Goal: Task Accomplishment & Management: Use online tool/utility

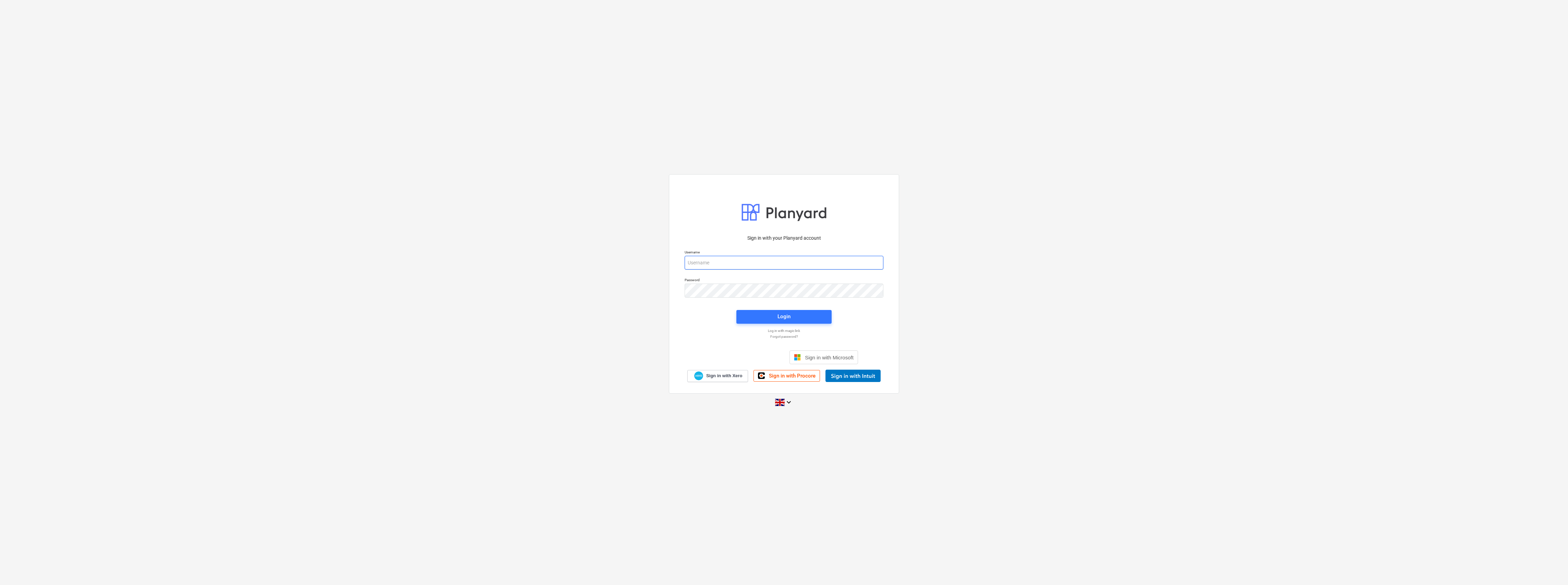
type input "[PERSON_NAME][EMAIL_ADDRESS][DOMAIN_NAME]"
click at [792, 327] on div "Sign in with your Planyard account Username [PERSON_NAME][EMAIL_ADDRESS][DOMAIN…" at bounding box center [784, 306] width 207 height 152
drag, startPoint x: 792, startPoint y: 327, endPoint x: 792, endPoint y: 319, distance: 8.0
click at [792, 319] on span "Login" at bounding box center [784, 316] width 79 height 9
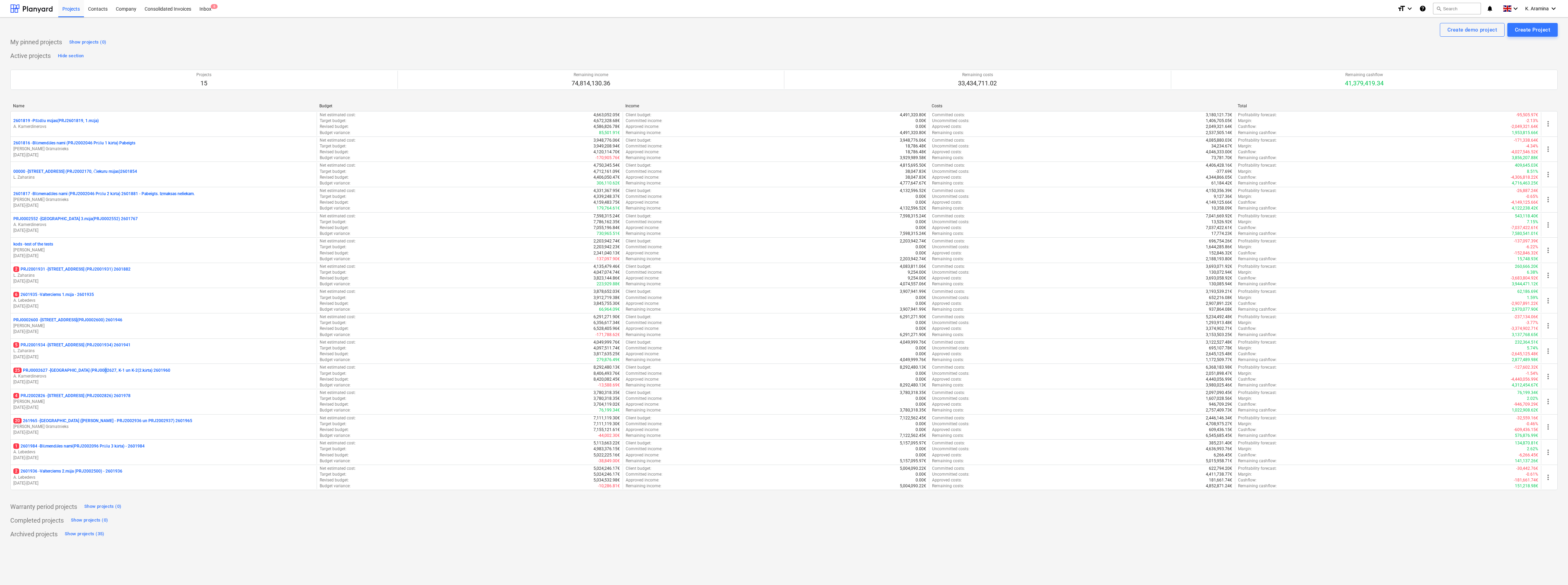
click at [101, 369] on p "25 PRJ0002627 - [GEOGRAPHIC_DATA] (PRJ0002627, K-1 un K-2(2.kārta) 2601960" at bounding box center [92, 370] width 157 height 6
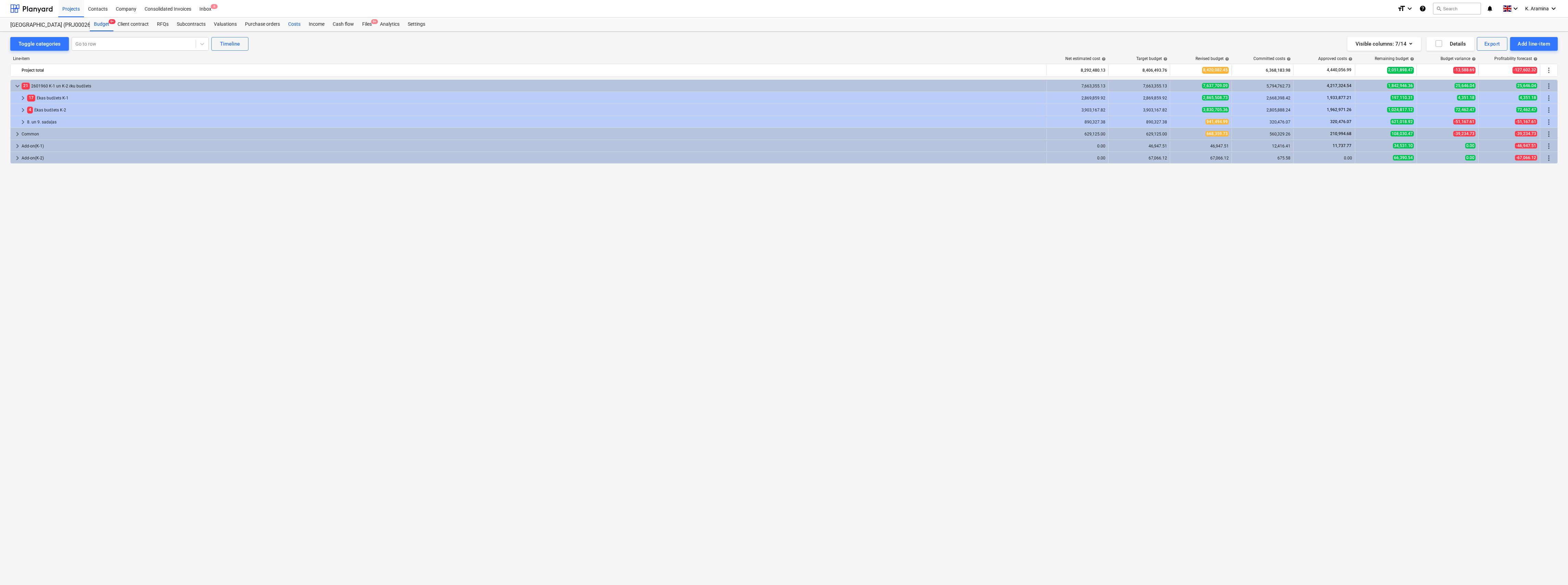
click at [296, 26] on div "Costs" at bounding box center [294, 24] width 21 height 14
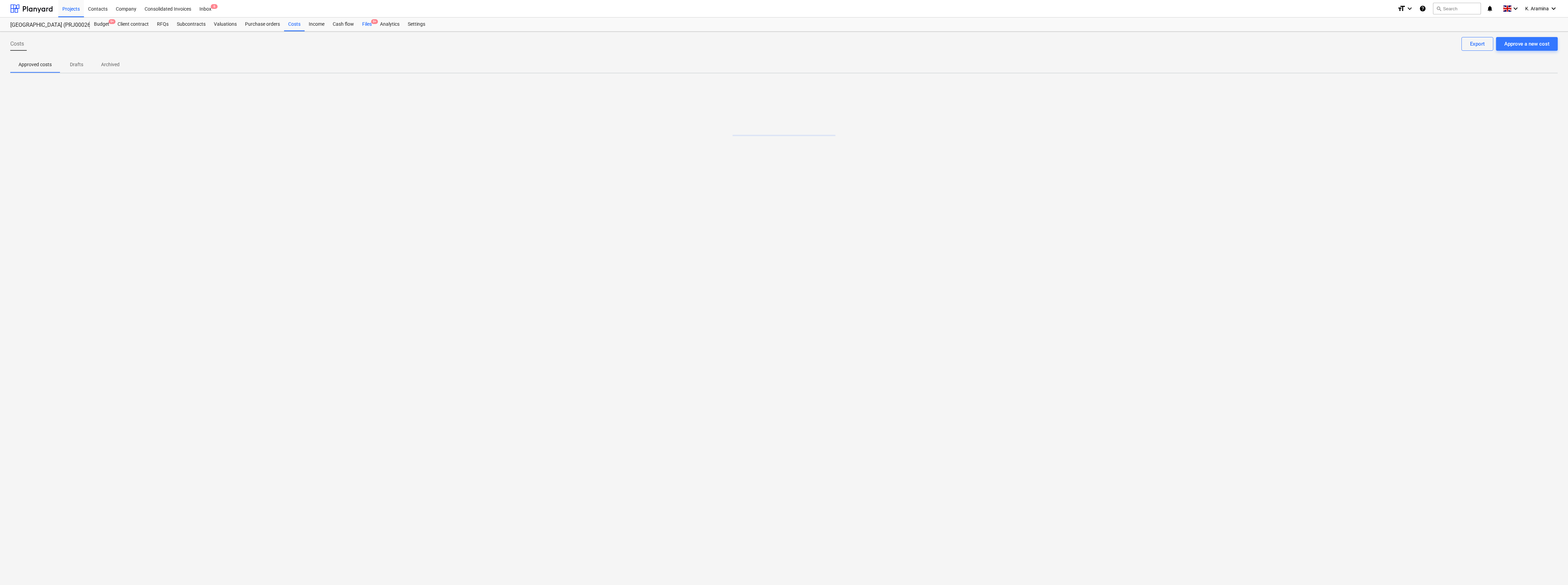
click at [359, 22] on div "Files 9+" at bounding box center [367, 24] width 18 height 14
click at [341, 22] on div "Cash flow" at bounding box center [343, 24] width 30 height 14
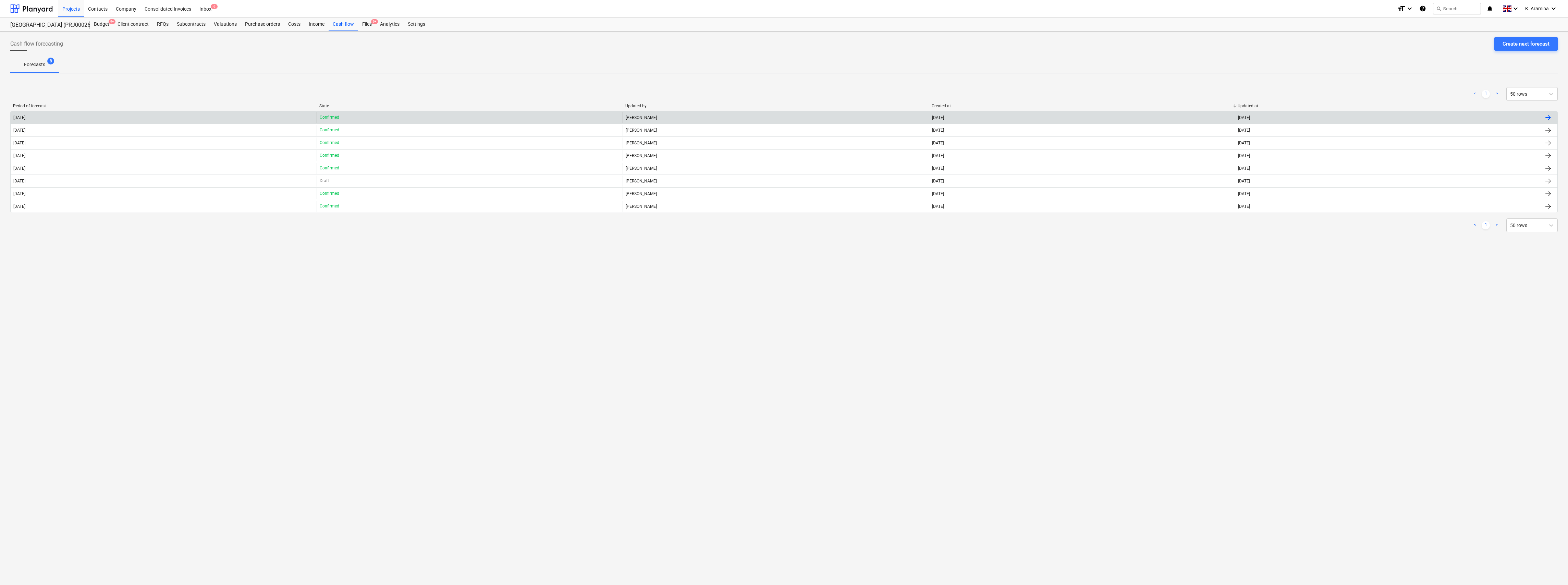
click at [294, 121] on div "[DATE]" at bounding box center [164, 118] width 306 height 11
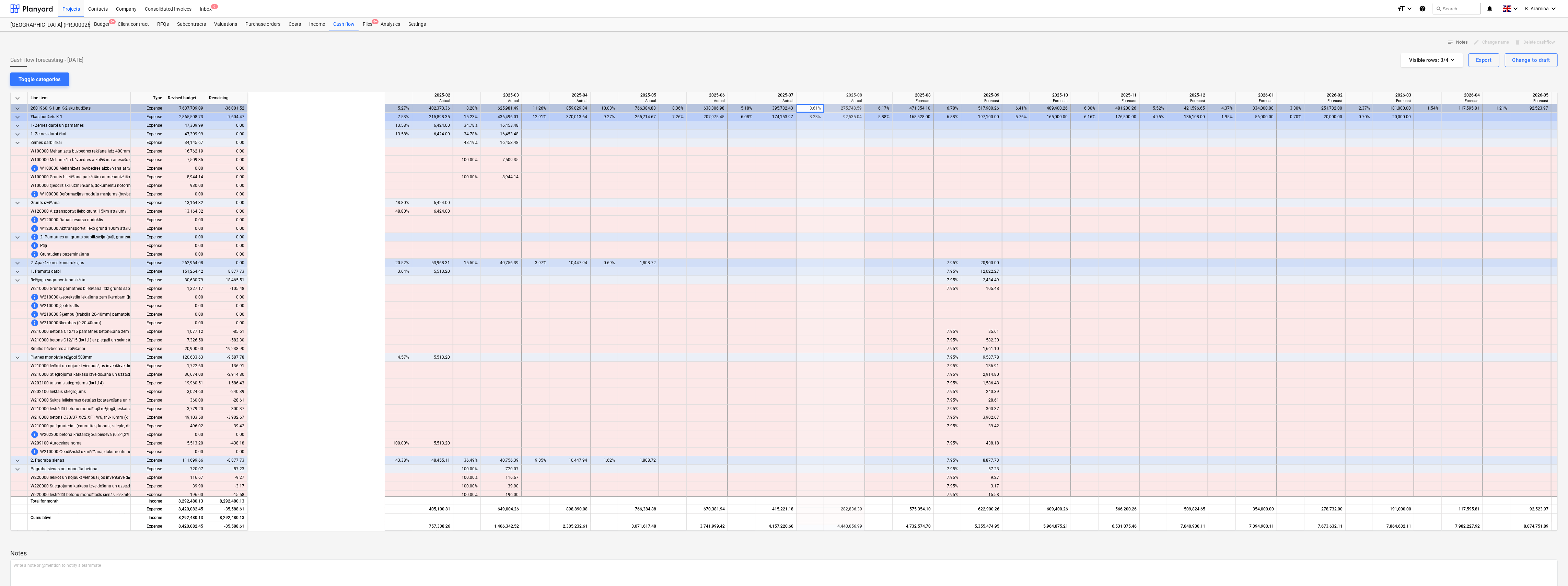
scroll to position [0, 202]
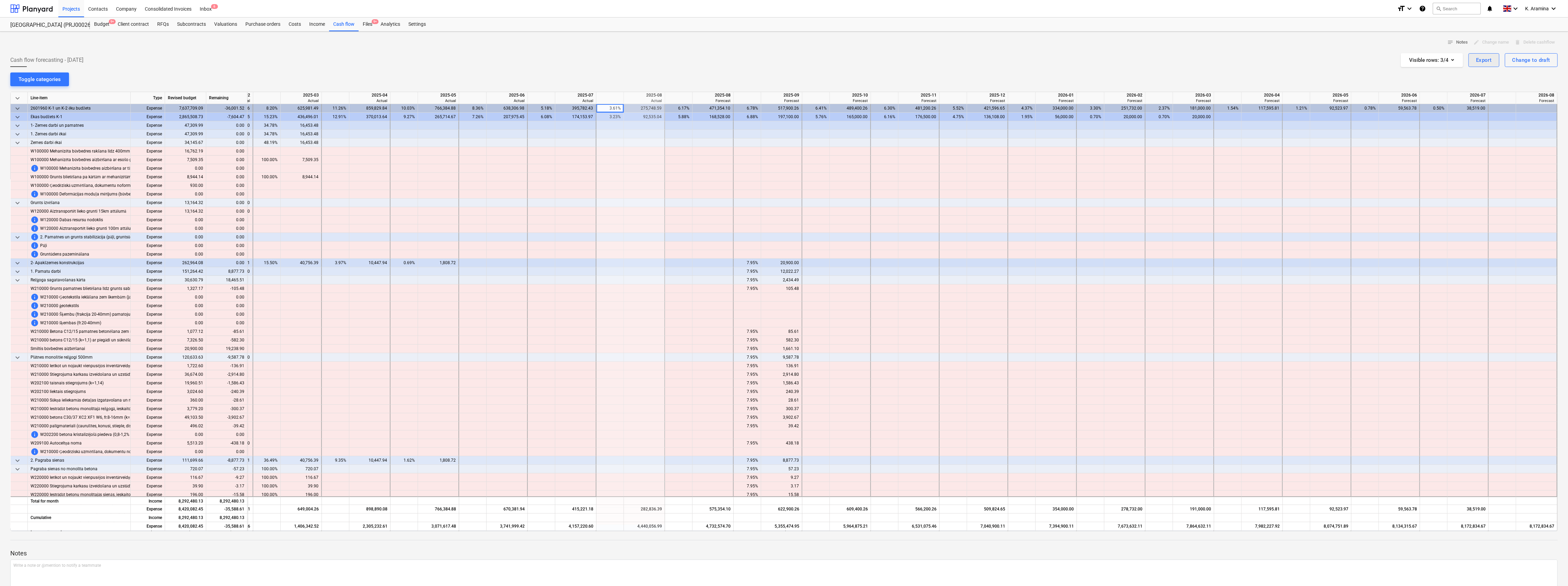
click at [1491, 62] on div "Export" at bounding box center [1484, 59] width 16 height 9
click at [1418, 77] on div "Download XLSX" at bounding box center [1444, 76] width 110 height 12
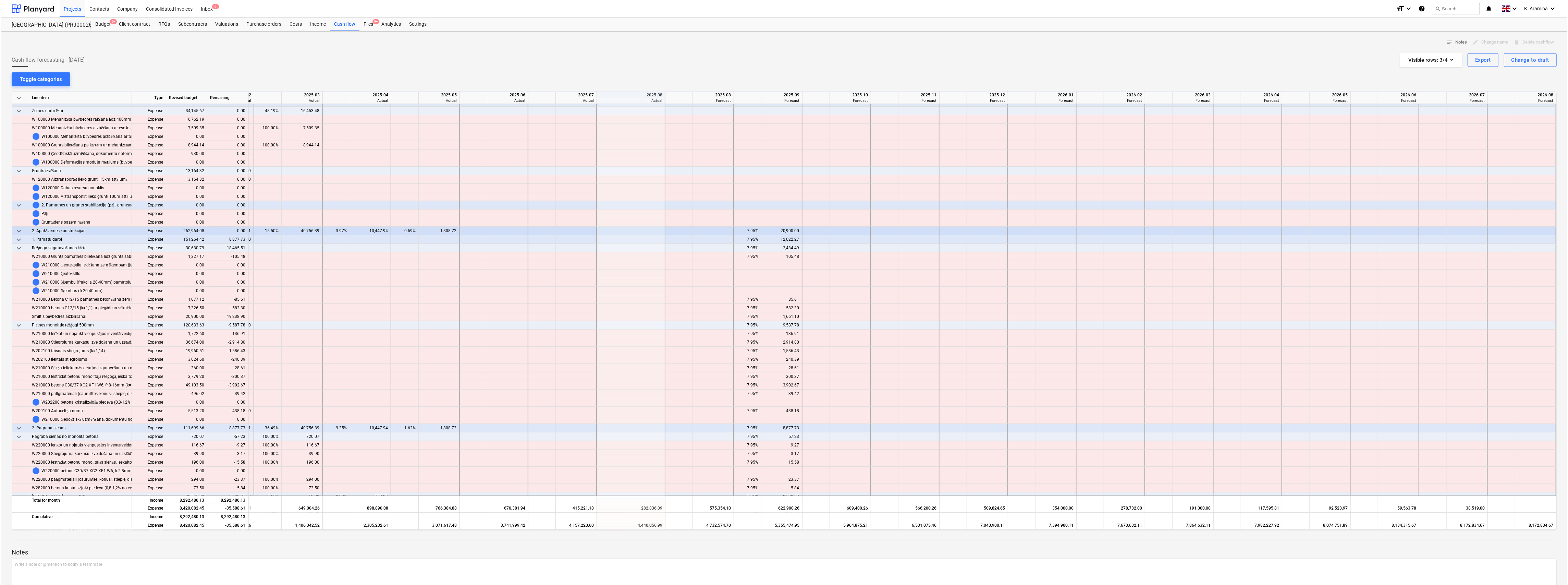
scroll to position [46, 202]
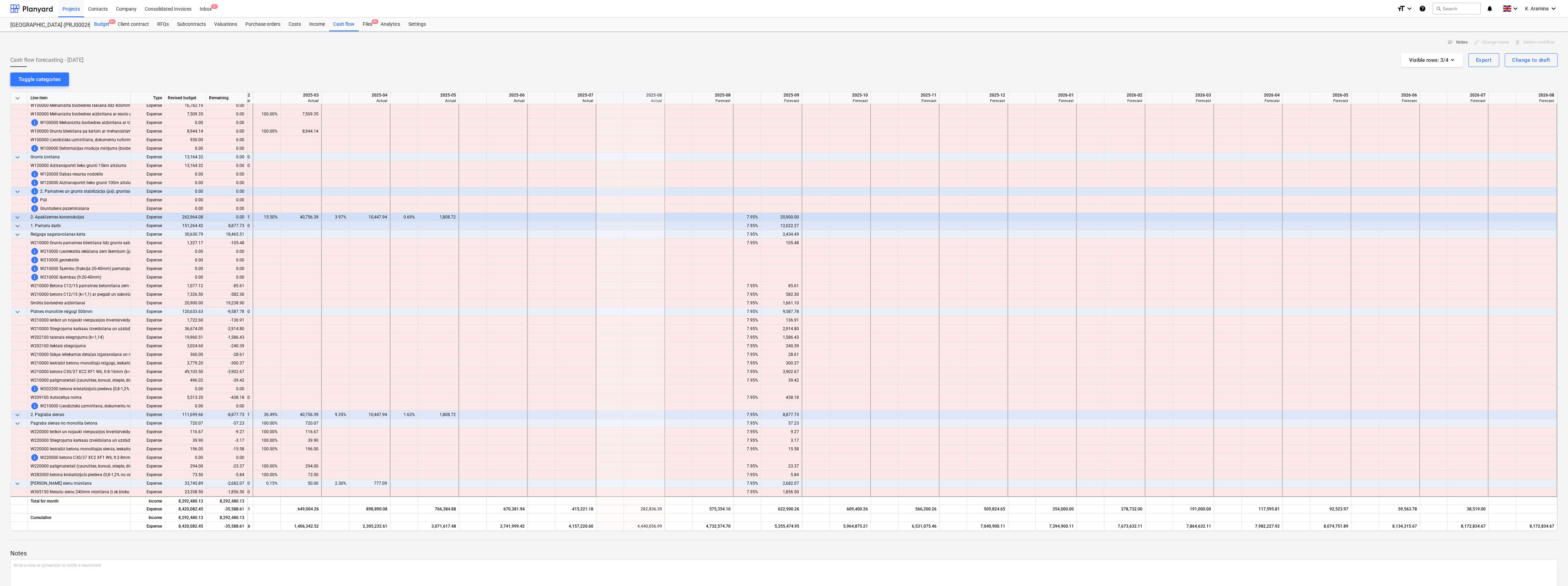
click at [103, 23] on div "Budget 9+" at bounding box center [101, 24] width 23 height 14
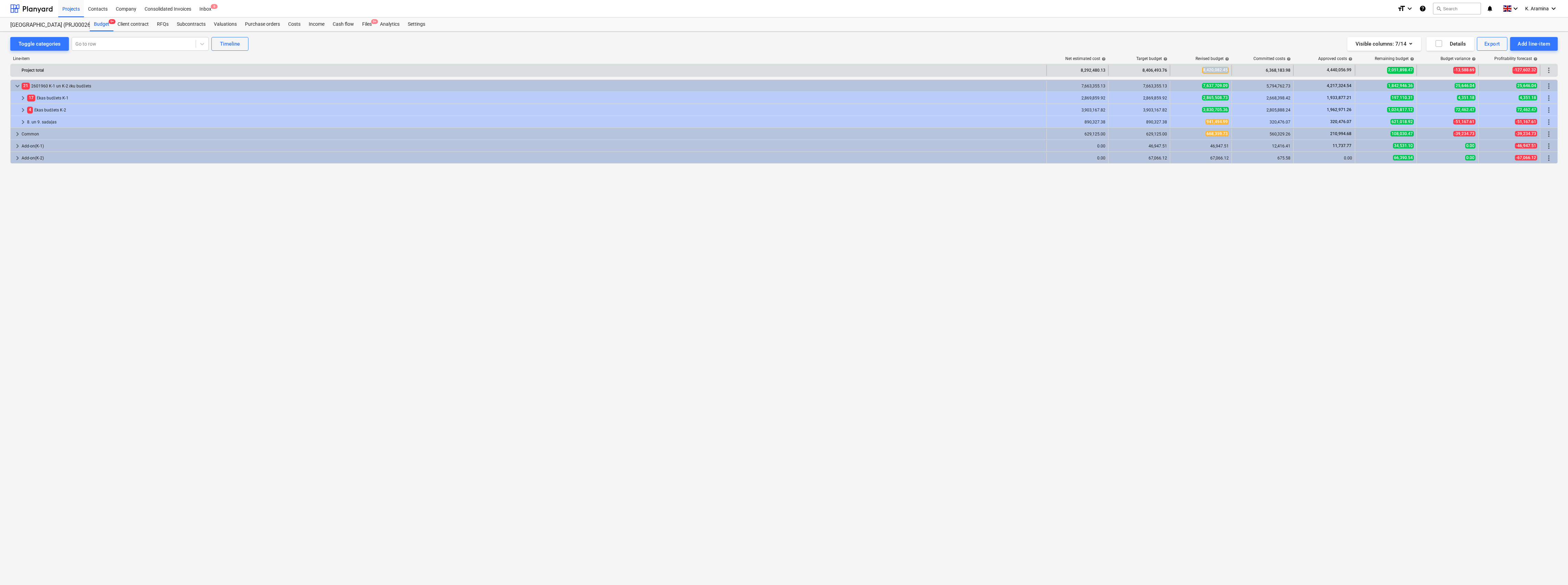
drag, startPoint x: 1201, startPoint y: 68, endPoint x: 1229, endPoint y: 71, distance: 28.2
click at [1229, 71] on div "8,420,082.45" at bounding box center [1201, 71] width 62 height 11
copy span "8,420,082.45"
